Goal: Task Accomplishment & Management: Manage account settings

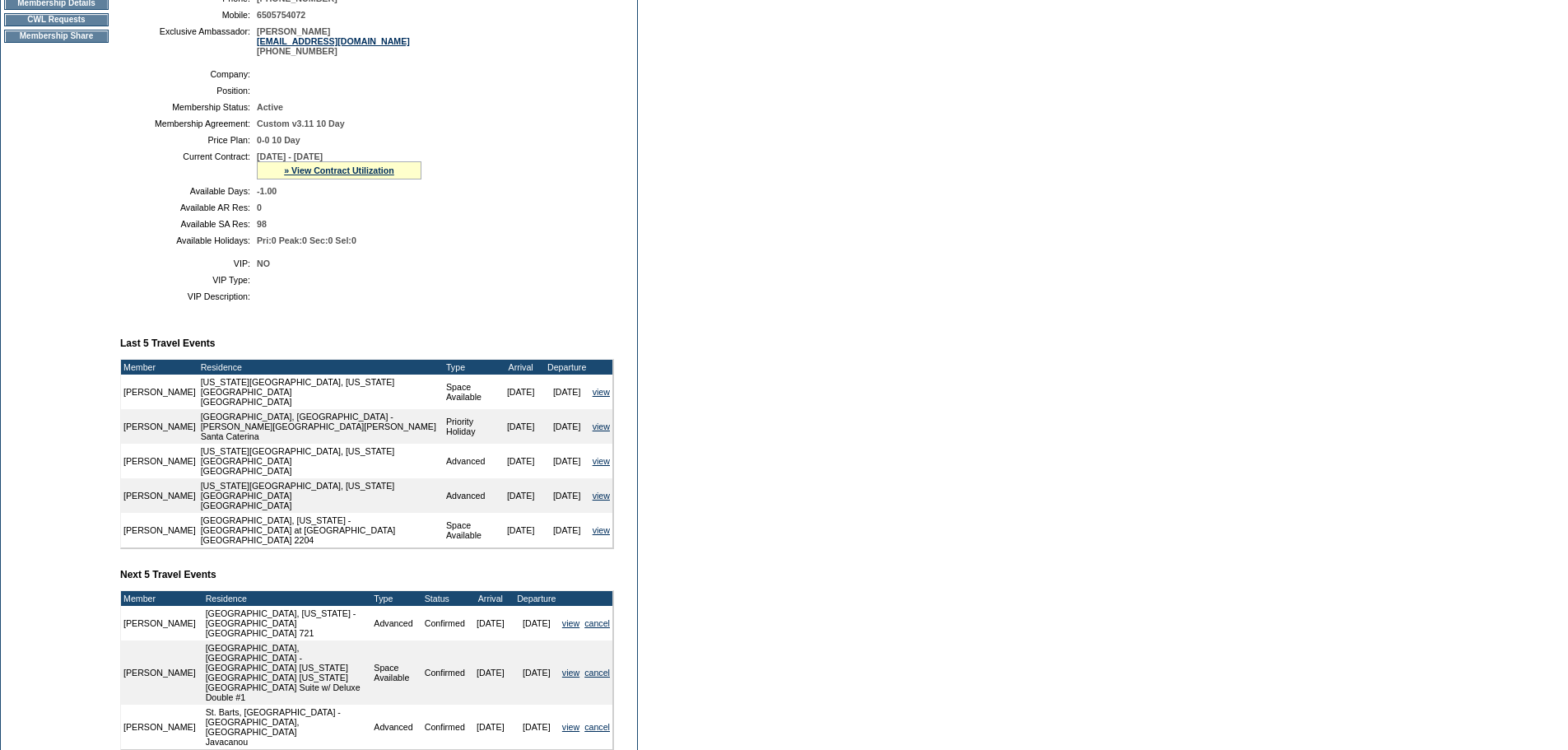
scroll to position [247, 0]
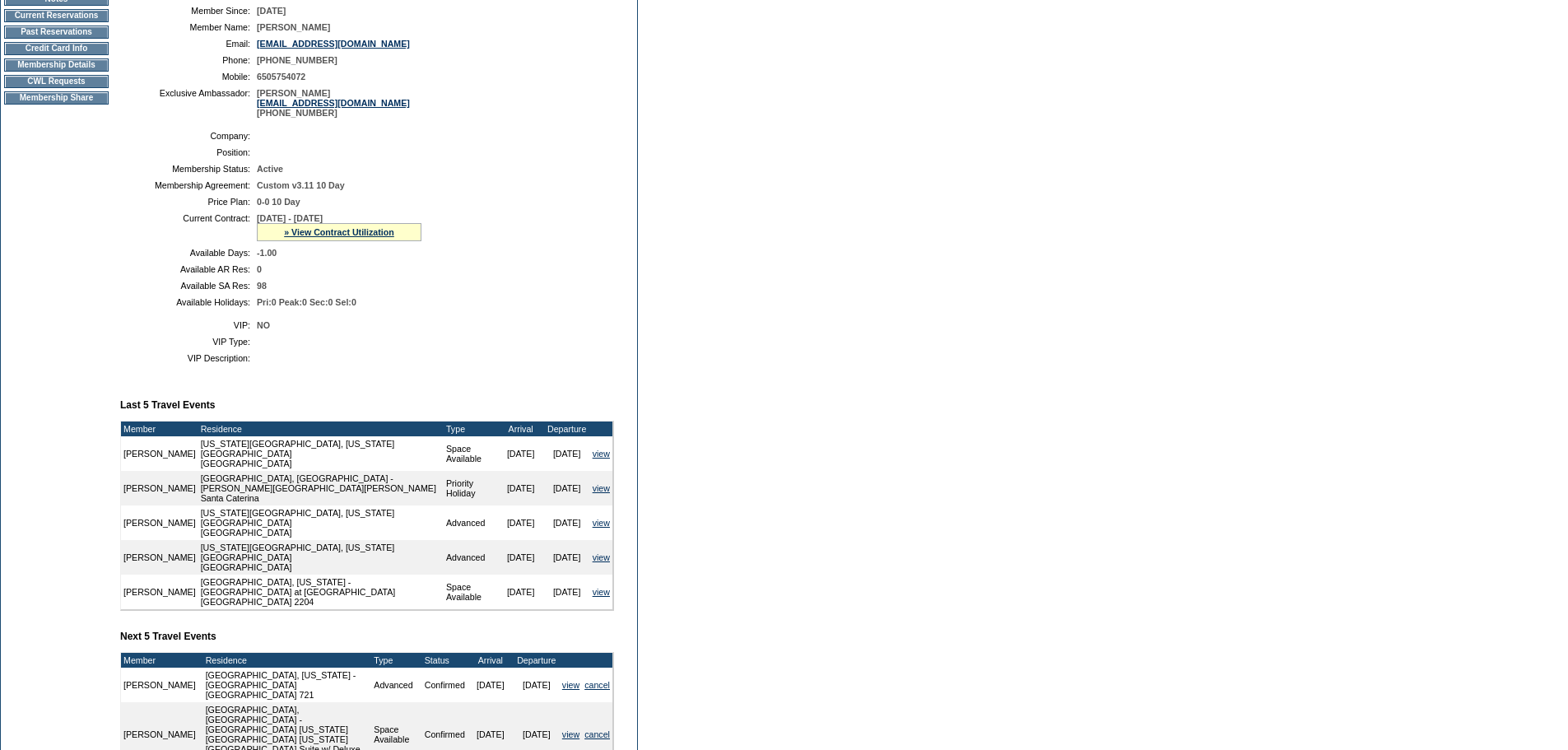
click at [34, 72] on td "Membership Details" at bounding box center [57, 64] width 105 height 13
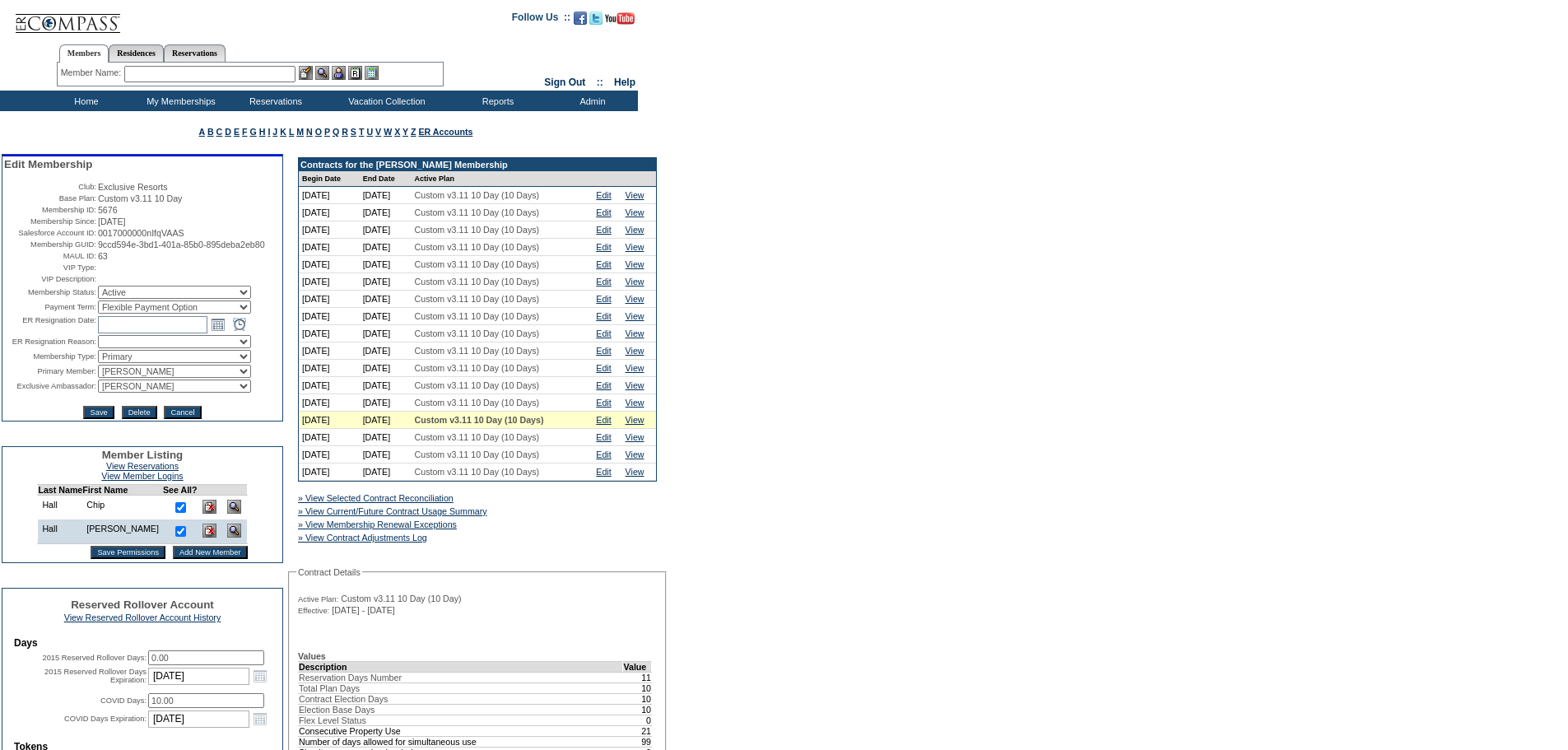
click at [85, 99] on td "Home" at bounding box center [84, 101] width 94 height 21
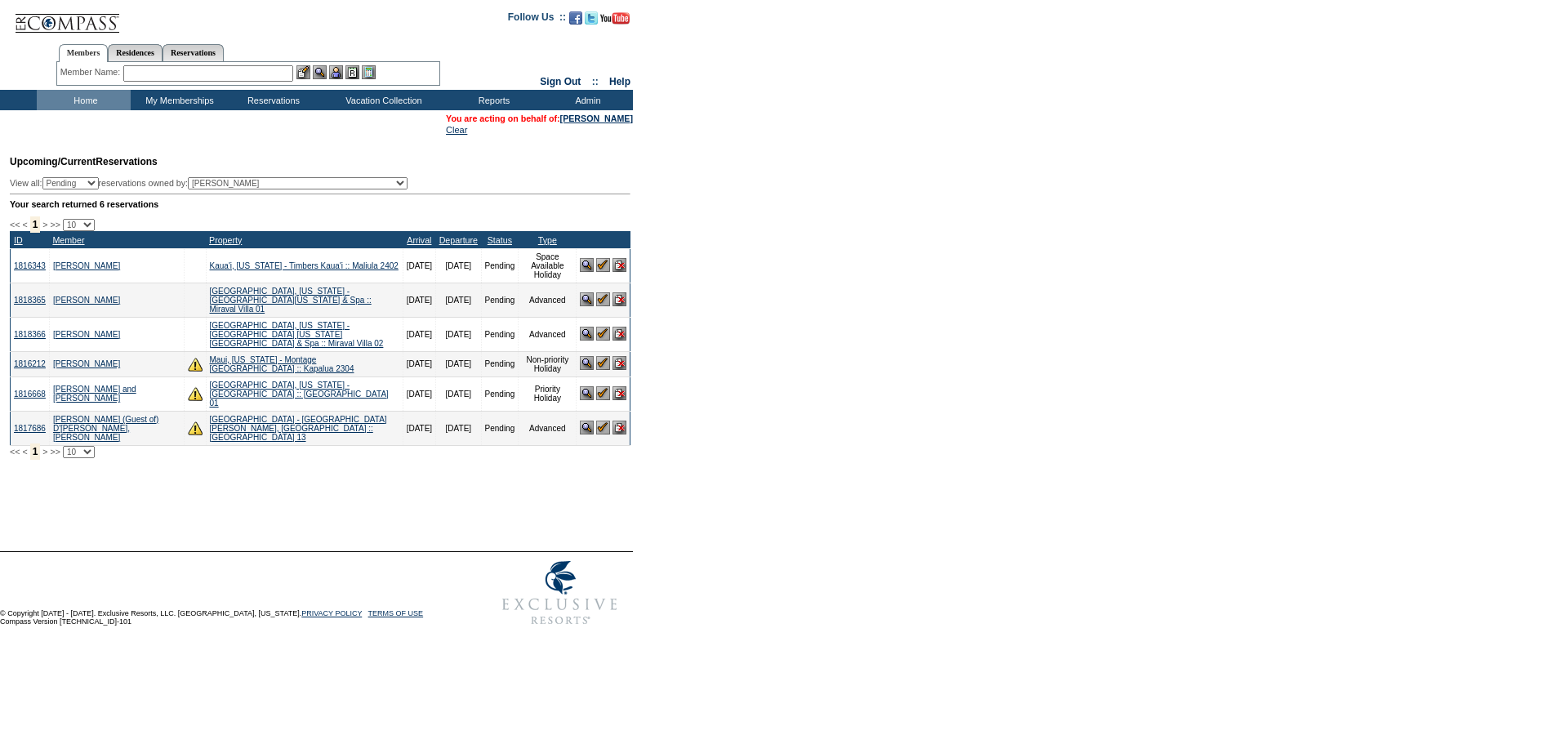
click at [602, 294] on img at bounding box center [603, 299] width 14 height 14
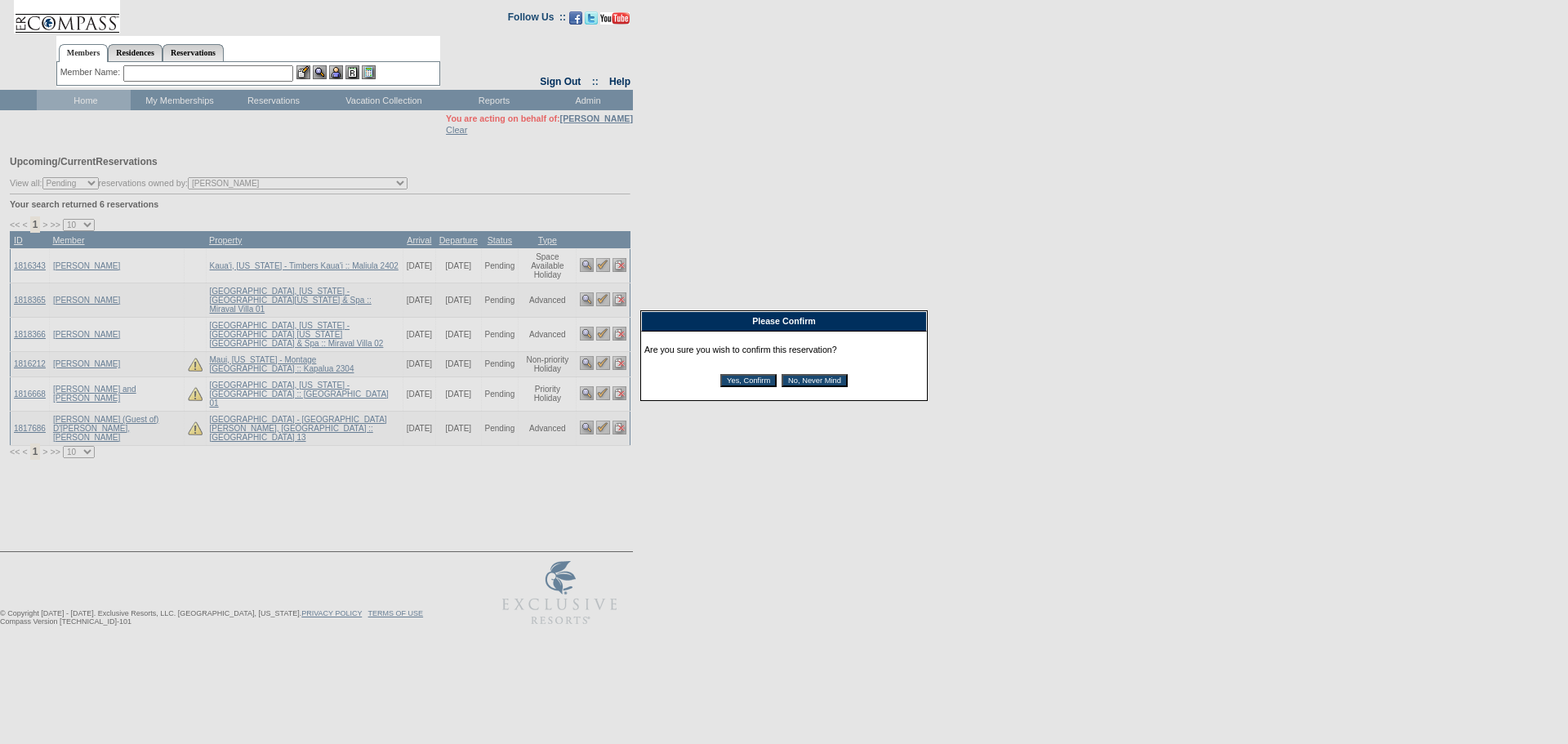
click at [740, 385] on input "Yes, Confirm" at bounding box center [748, 380] width 56 height 13
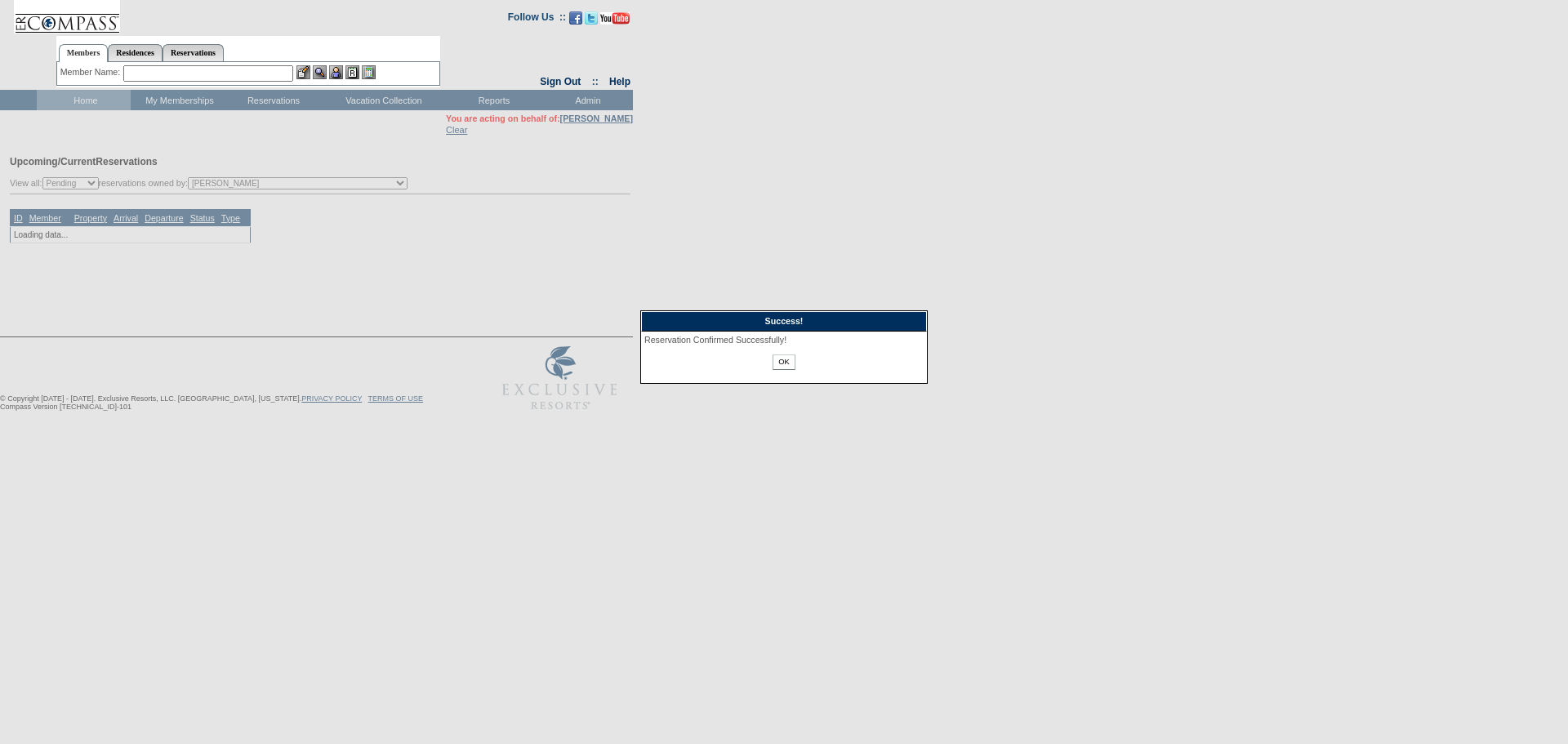
click at [785, 369] on input "OK" at bounding box center [784, 362] width 22 height 15
